Goal: Find specific page/section: Find specific page/section

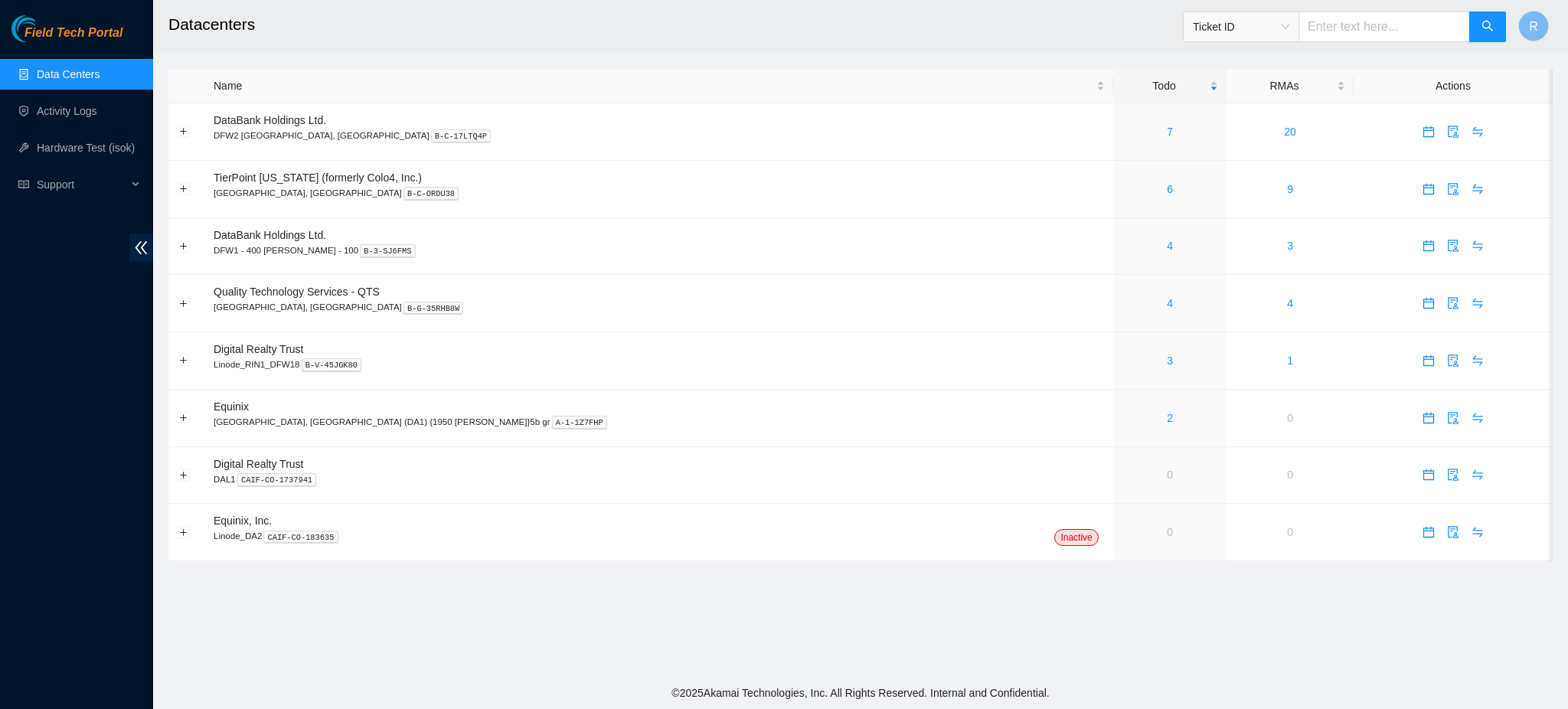
click at [66, 68] on link "Data Centers" at bounding box center [67, 74] width 62 height 12
